Goal: Transaction & Acquisition: Purchase product/service

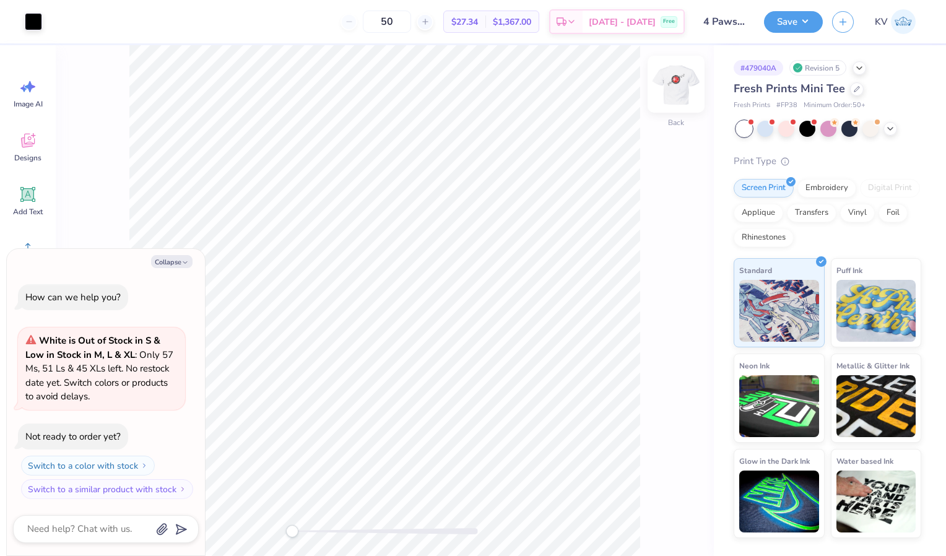
click at [681, 90] on img at bounding box center [677, 84] width 50 height 50
click at [676, 94] on img at bounding box center [677, 84] width 50 height 50
click at [689, 81] on img at bounding box center [677, 84] width 50 height 50
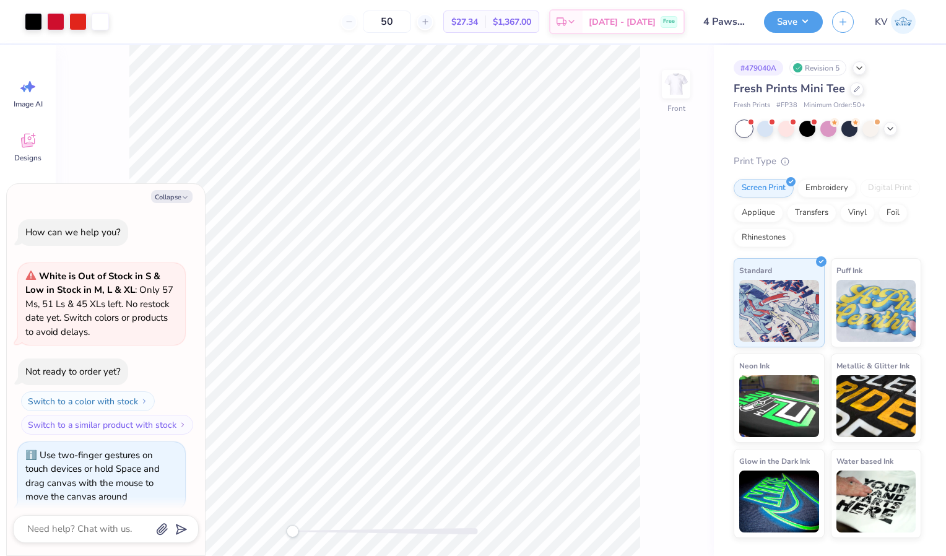
scroll to position [10, 0]
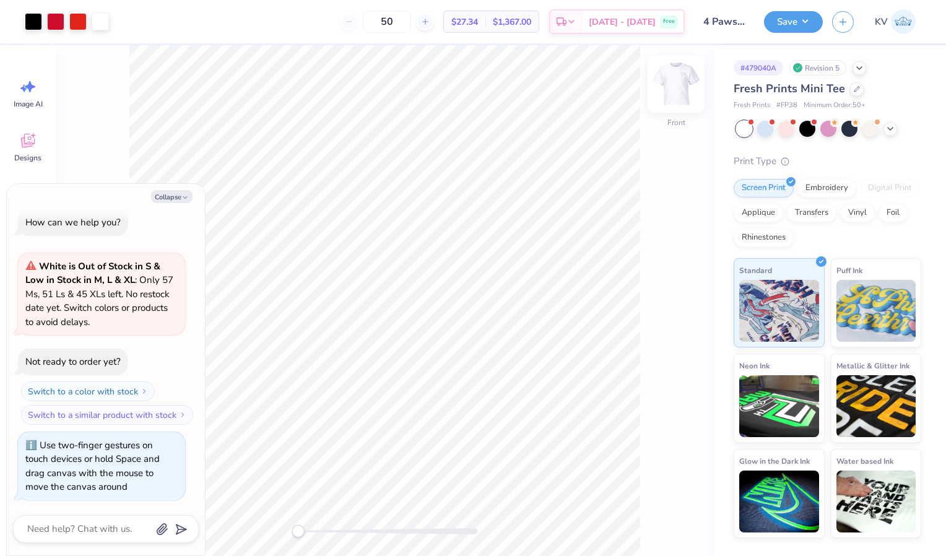
click at [682, 86] on img at bounding box center [677, 84] width 50 height 50
click at [184, 196] on icon "button" at bounding box center [184, 197] width 7 height 7
type textarea "x"
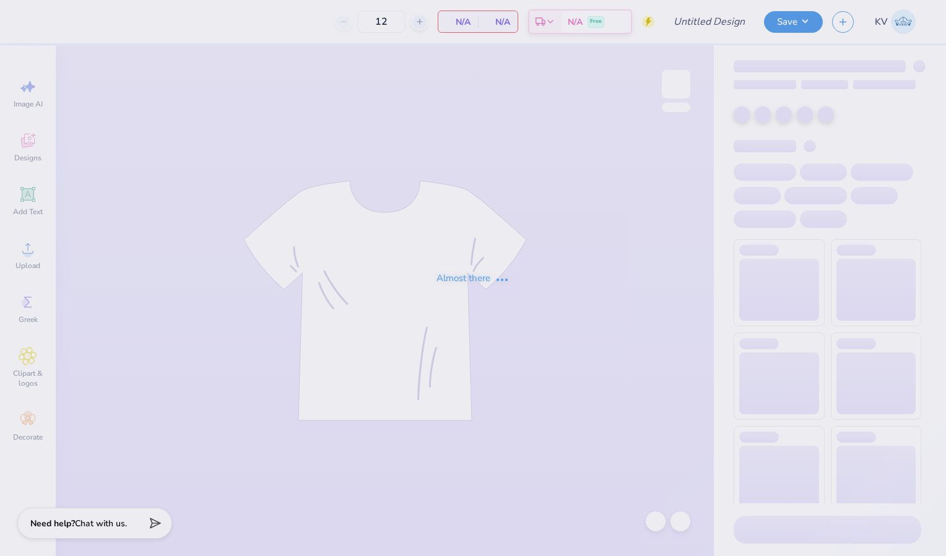
type input "Phi Rho Family Weekend 2025"
type input "24"
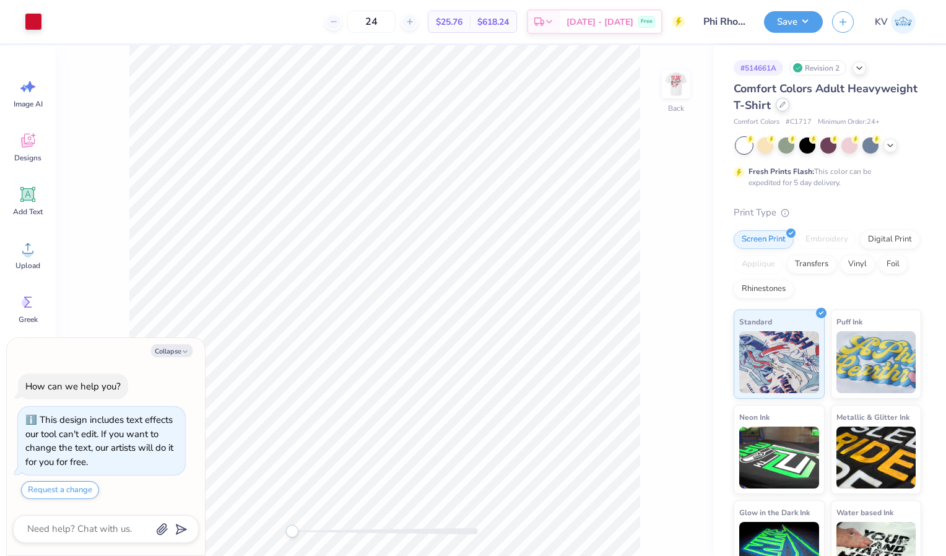
click at [790, 108] on div at bounding box center [783, 105] width 14 height 14
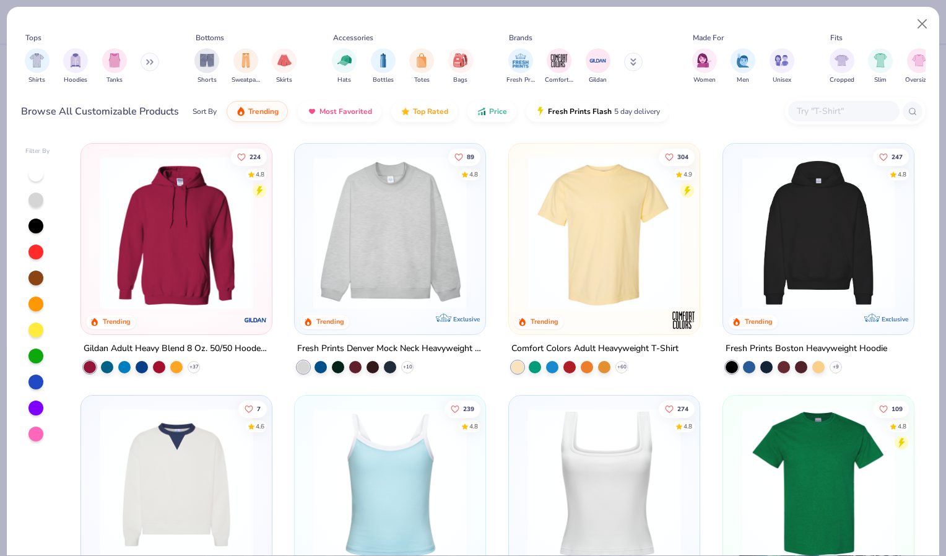
click at [395, 223] on img at bounding box center [390, 233] width 166 height 154
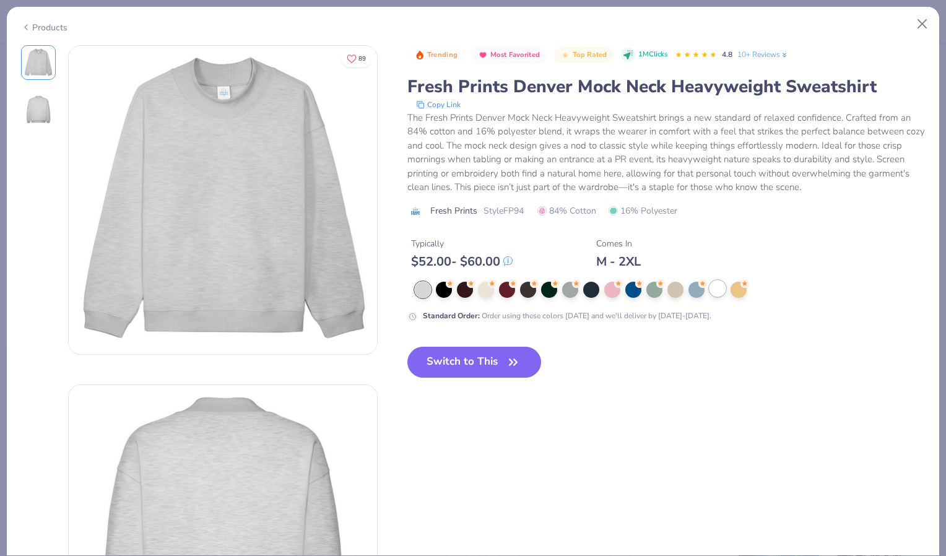
click at [720, 292] on div at bounding box center [718, 289] width 16 height 16
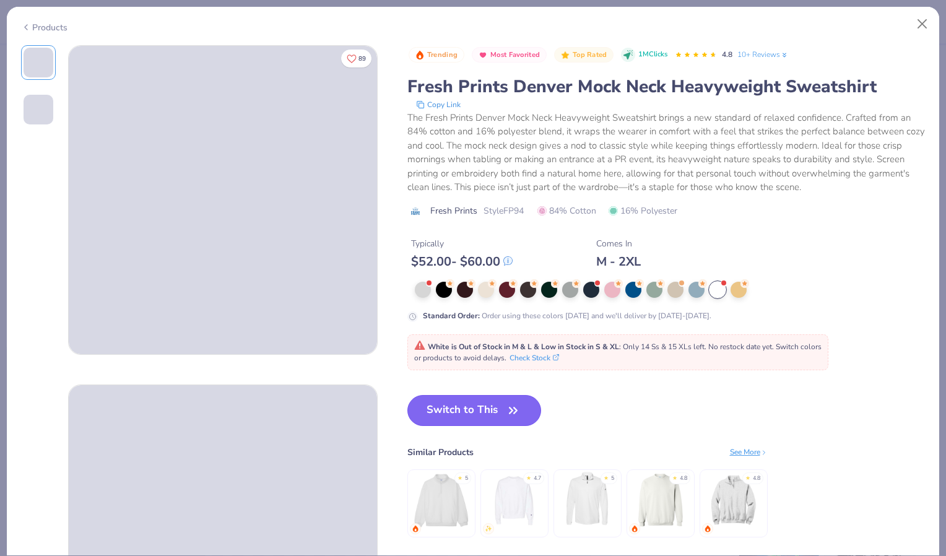
click at [466, 408] on button "Switch to This" at bounding box center [475, 410] width 134 height 31
type textarea "x"
type input "50"
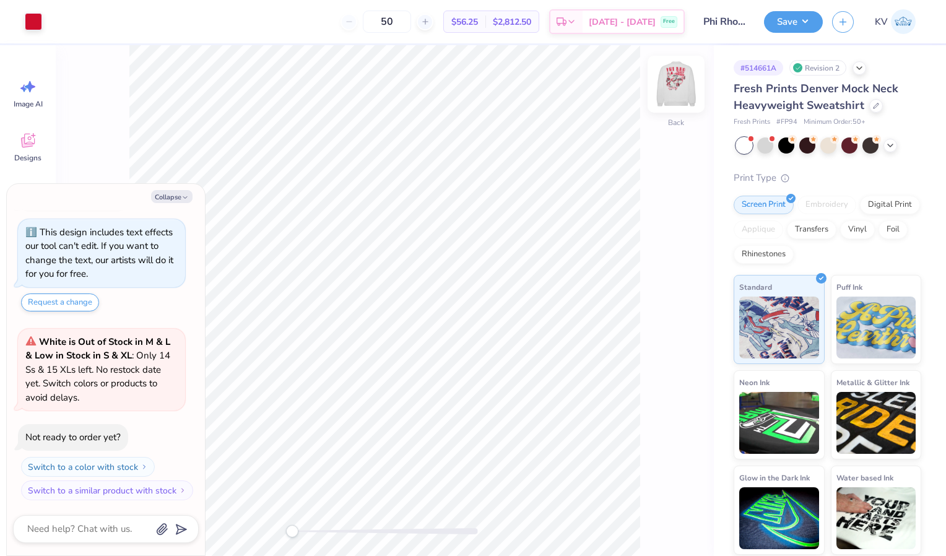
click at [673, 95] on img at bounding box center [677, 84] width 50 height 50
click at [674, 89] on img at bounding box center [677, 84] width 50 height 50
click at [185, 198] on polyline "button" at bounding box center [185, 198] width 4 height 2
type textarea "x"
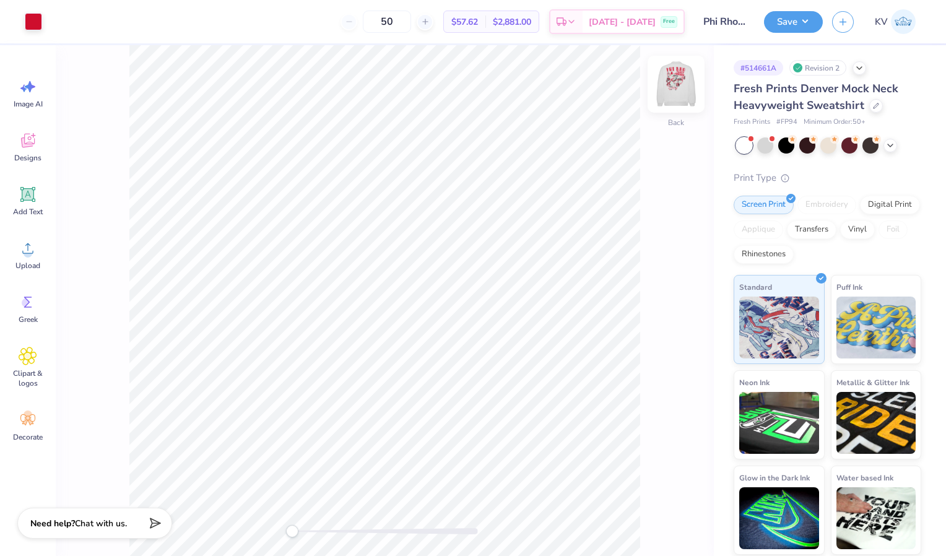
click at [677, 97] on img at bounding box center [677, 84] width 50 height 50
click at [679, 82] on img at bounding box center [677, 84] width 50 height 50
click at [411, 18] on input "50" at bounding box center [387, 22] width 48 height 22
type input "5"
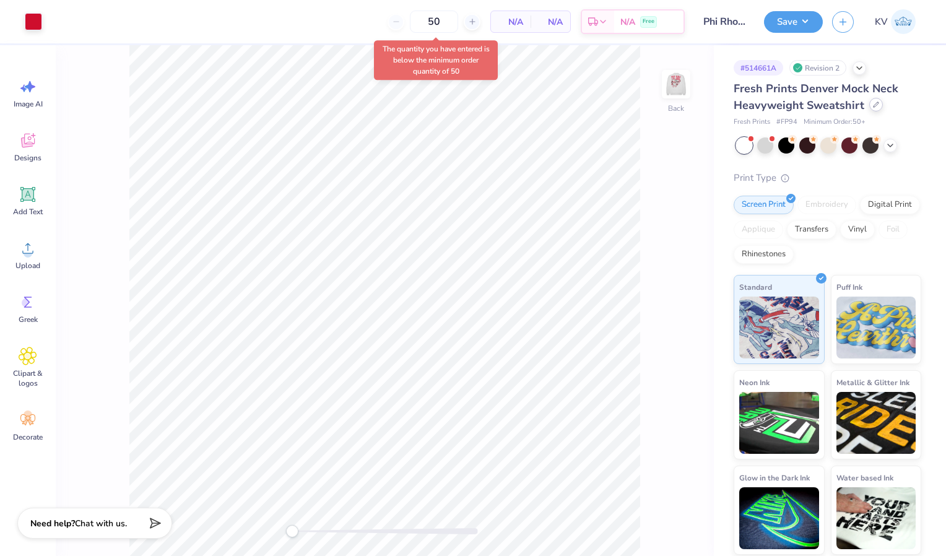
click at [876, 105] on icon at bounding box center [876, 105] width 6 height 6
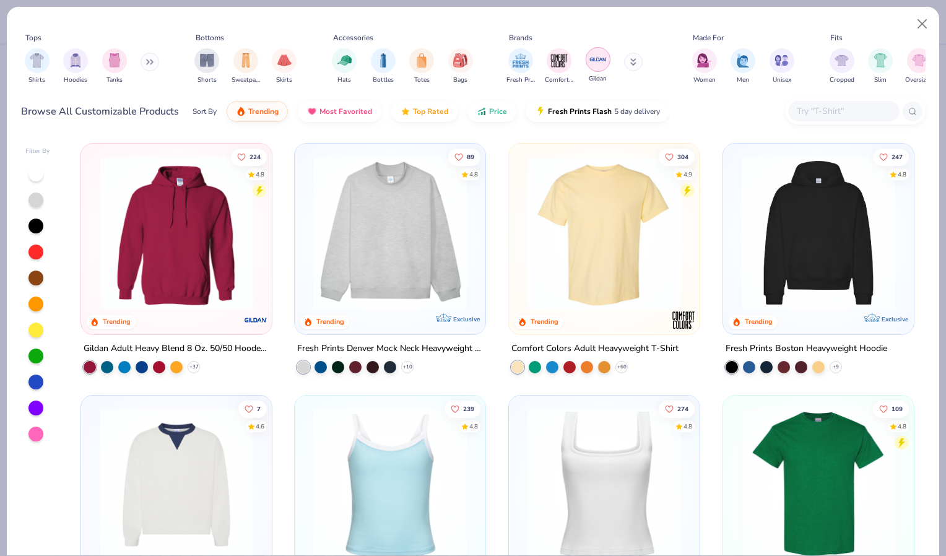
click at [598, 56] on img "filter for Gildan" at bounding box center [598, 59] width 19 height 19
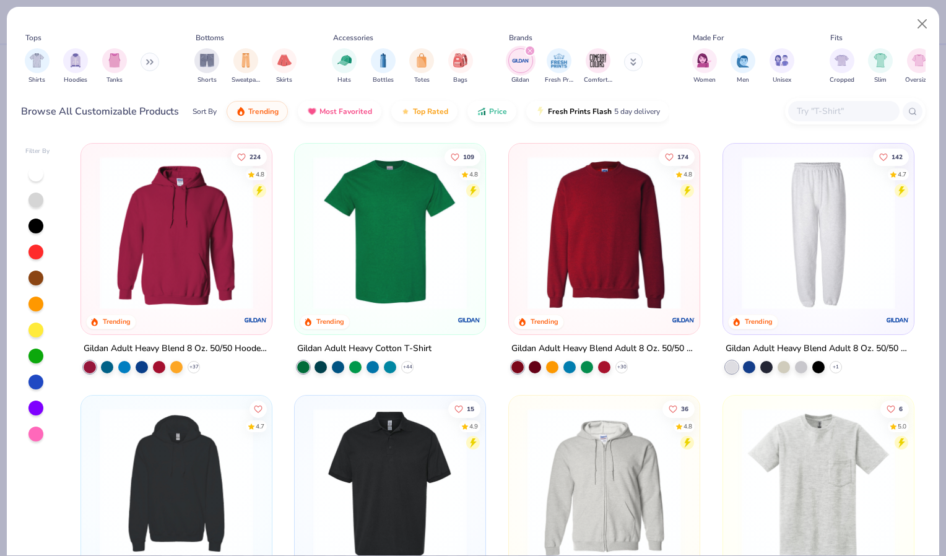
click at [611, 275] on img at bounding box center [604, 233] width 166 height 154
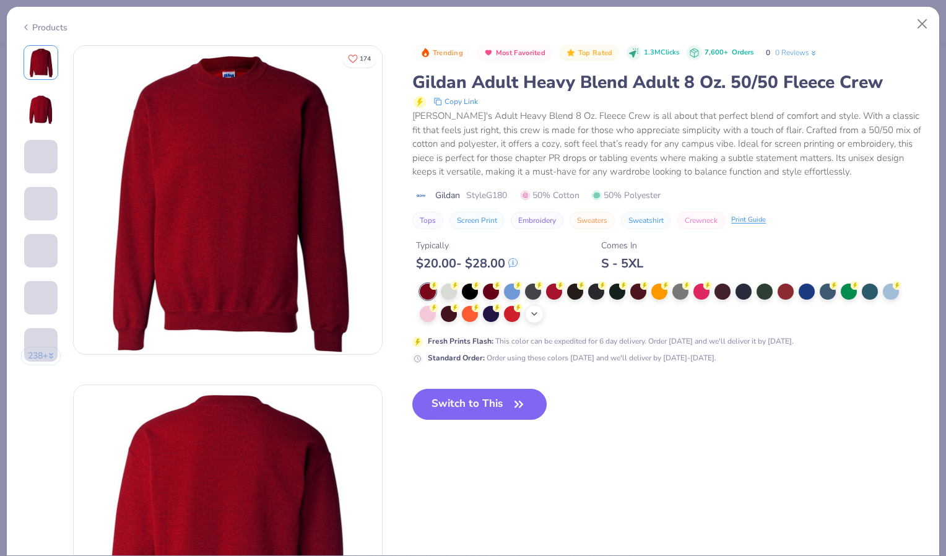
click at [534, 312] on icon at bounding box center [535, 314] width 10 height 10
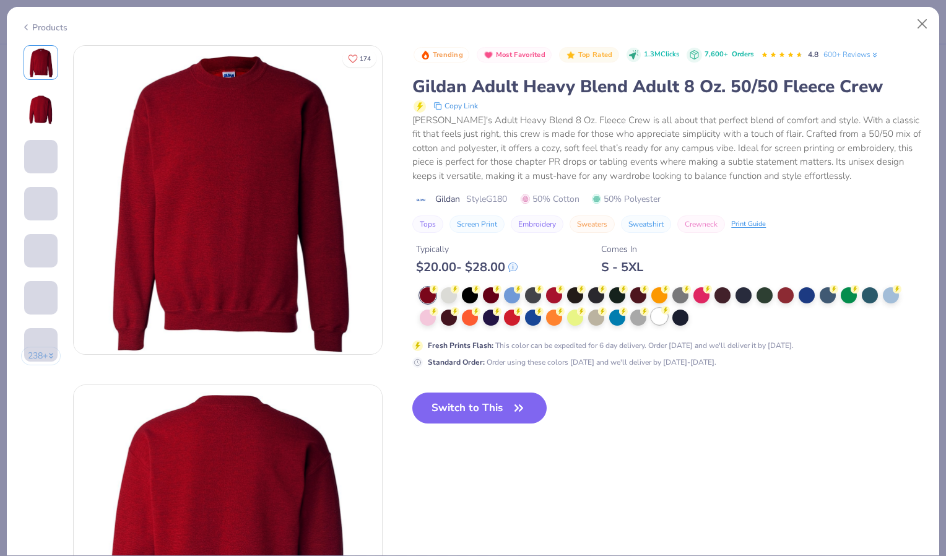
click at [660, 315] on div at bounding box center [660, 316] width 16 height 16
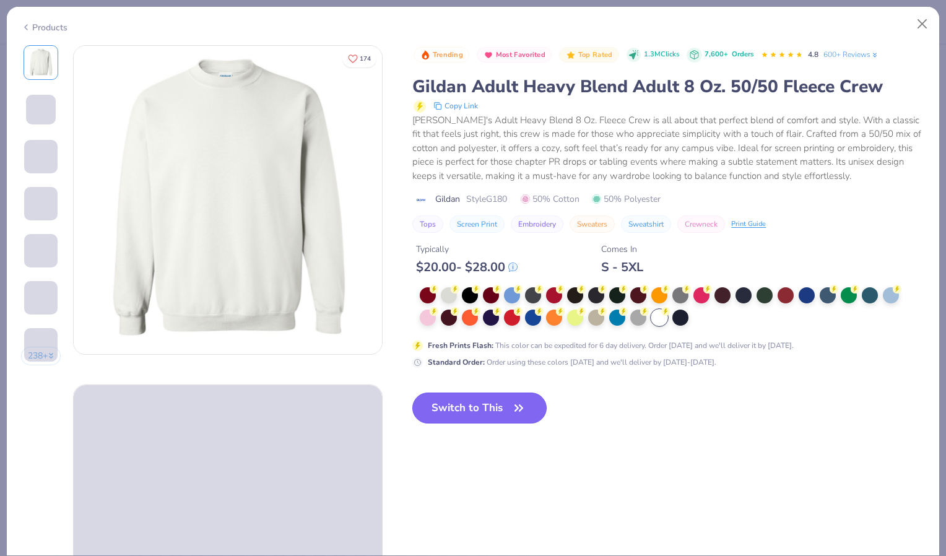
click at [471, 402] on button "Switch to This" at bounding box center [479, 408] width 134 height 31
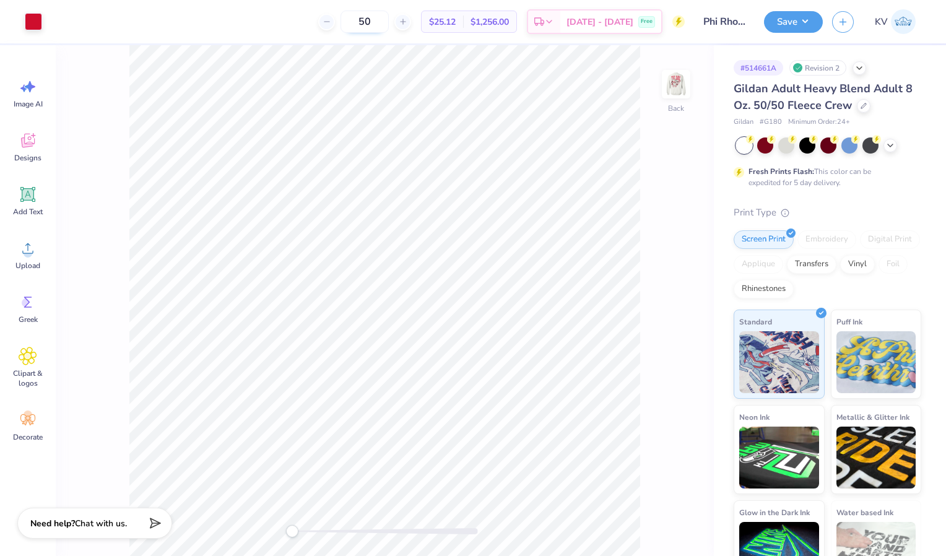
click at [389, 19] on input "50" at bounding box center [365, 22] width 48 height 22
type input "5"
type input "24"
click at [674, 85] on img at bounding box center [677, 84] width 50 height 50
click at [673, 93] on img at bounding box center [677, 84] width 50 height 50
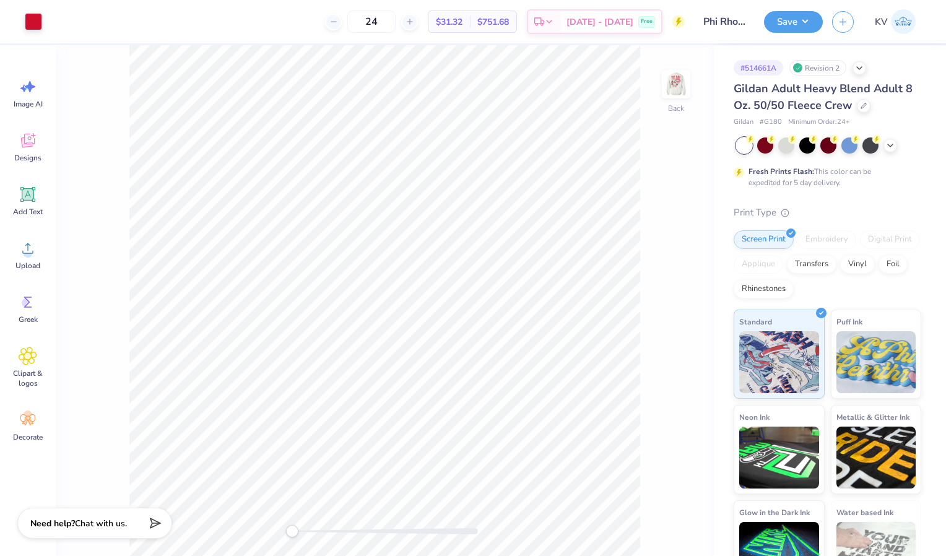
click at [673, 93] on img at bounding box center [676, 84] width 25 height 25
click at [670, 92] on img at bounding box center [677, 84] width 50 height 50
click at [671, 81] on img at bounding box center [677, 84] width 50 height 50
click at [671, 81] on img at bounding box center [676, 84] width 25 height 25
